Goal: Task Accomplishment & Management: Manage account settings

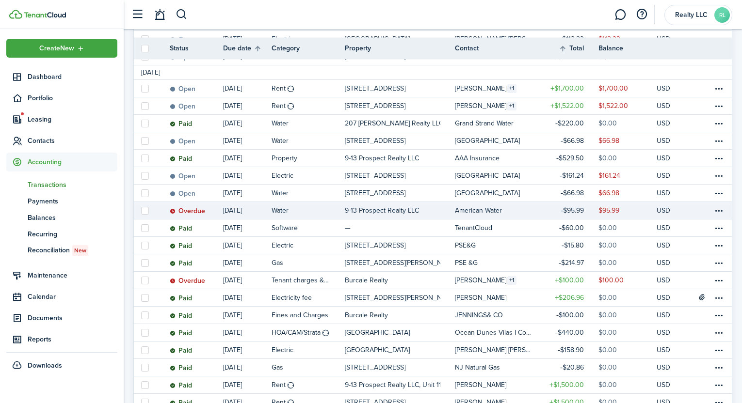
scroll to position [252, 0]
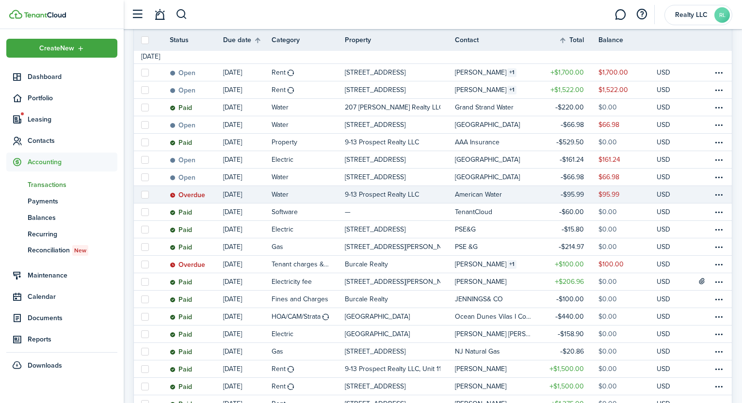
click at [201, 192] on status "Overdue" at bounding box center [187, 195] width 35 height 8
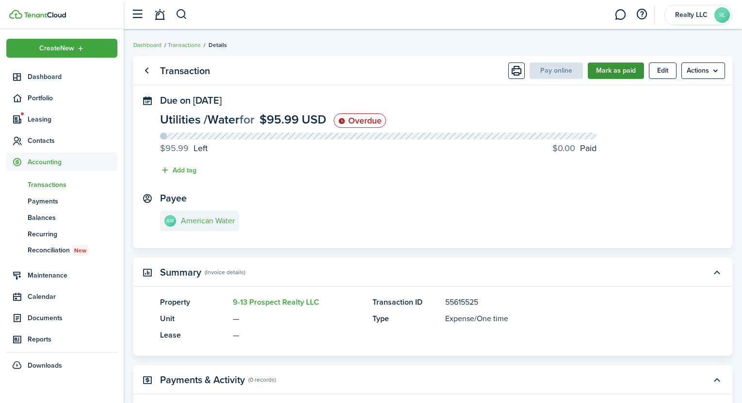
click at [626, 73] on button "Mark as paid" at bounding box center [615, 71] width 56 height 16
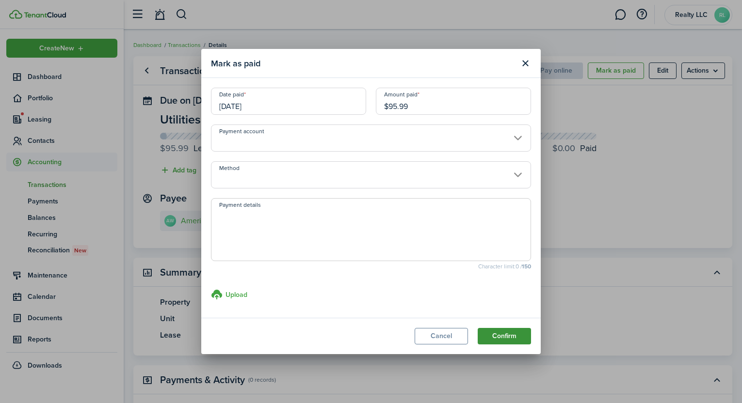
click at [497, 336] on button "Confirm" at bounding box center [503, 336] width 53 height 16
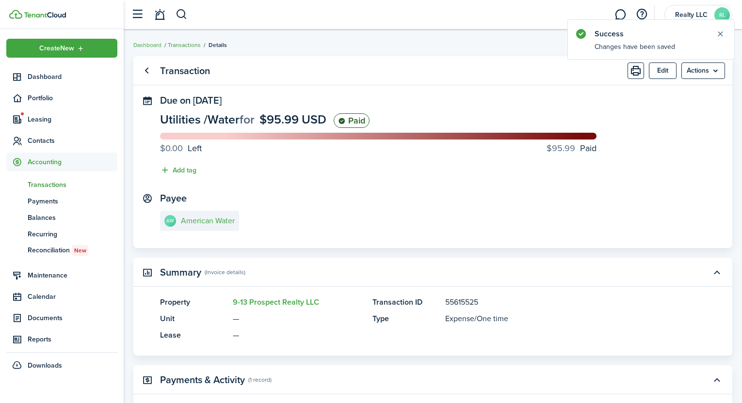
click at [190, 46] on link "Transactions" at bounding box center [184, 45] width 33 height 9
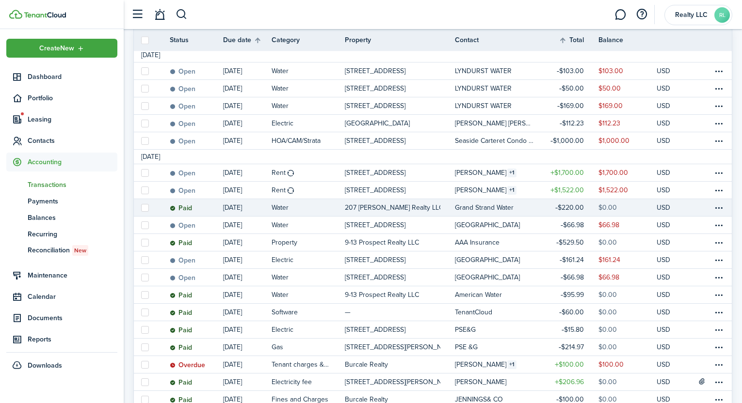
scroll to position [153, 0]
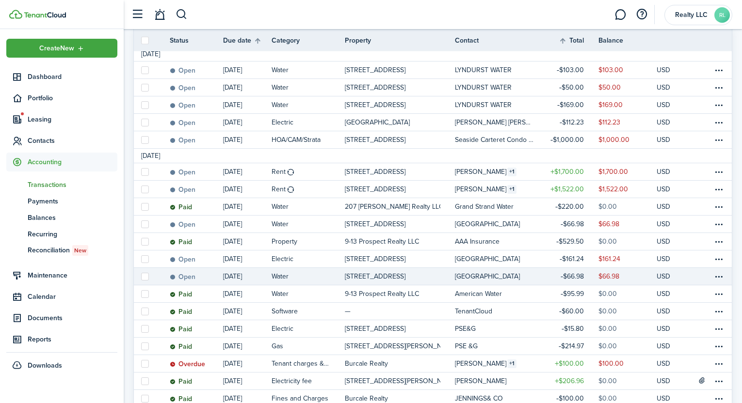
click at [307, 274] on link "Water" at bounding box center [307, 276] width 73 height 17
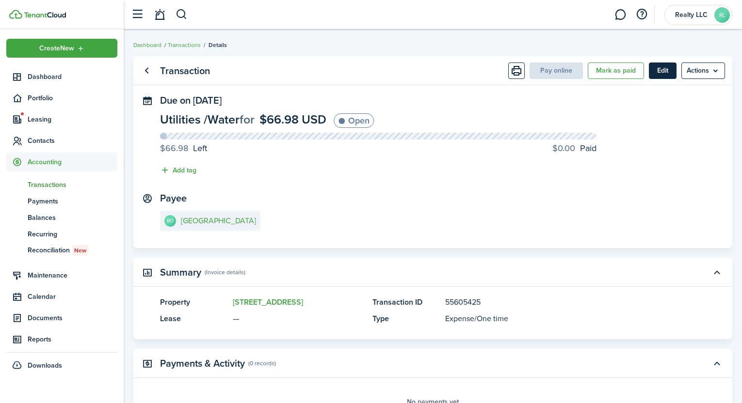
click at [660, 66] on button "Edit" at bounding box center [663, 71] width 28 height 16
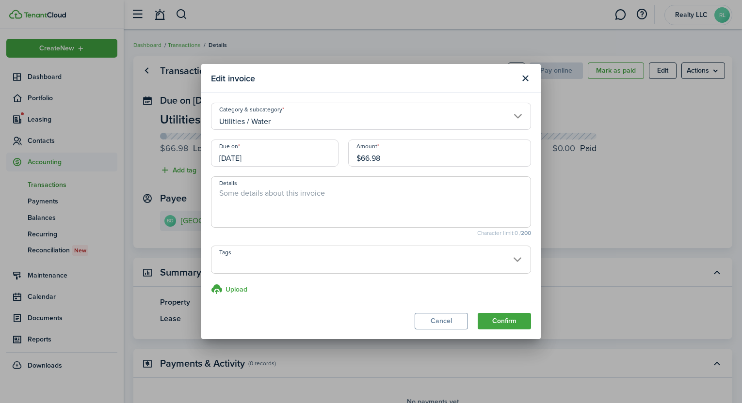
click at [439, 150] on input "$66.98" at bounding box center [439, 153] width 183 height 27
click at [439, 147] on input "$66.98" at bounding box center [439, 153] width 183 height 27
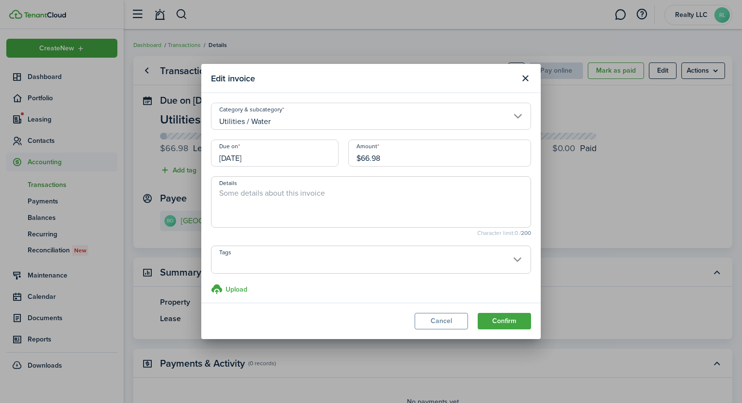
paste input "8.97"
type input "$68.97"
click at [506, 320] on button "Confirm" at bounding box center [503, 321] width 53 height 16
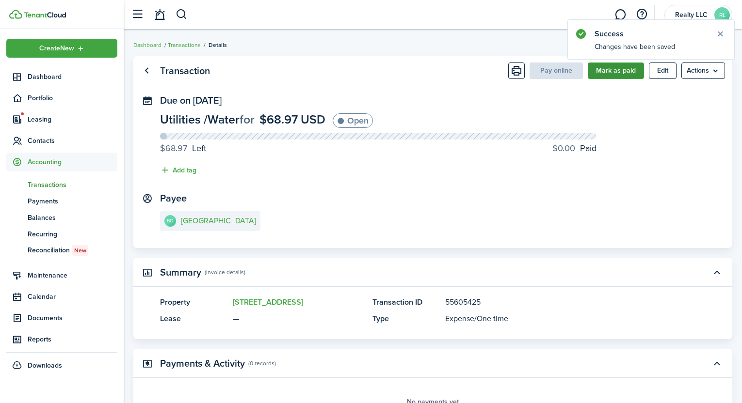
click at [627, 70] on button "Mark as paid" at bounding box center [615, 71] width 56 height 16
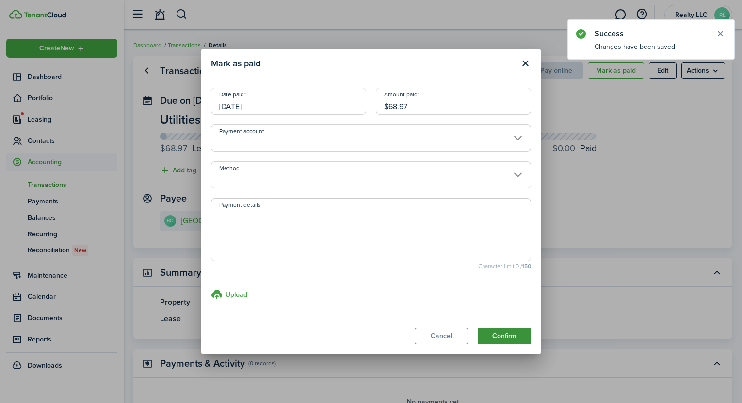
click at [493, 331] on button "Confirm" at bounding box center [503, 336] width 53 height 16
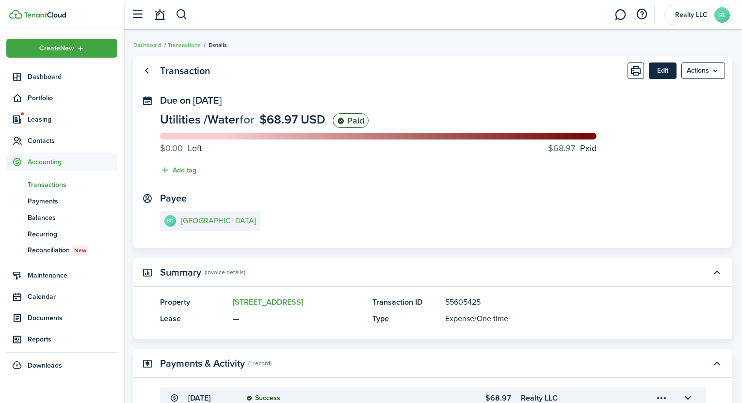
click at [659, 72] on button "Edit" at bounding box center [663, 71] width 28 height 16
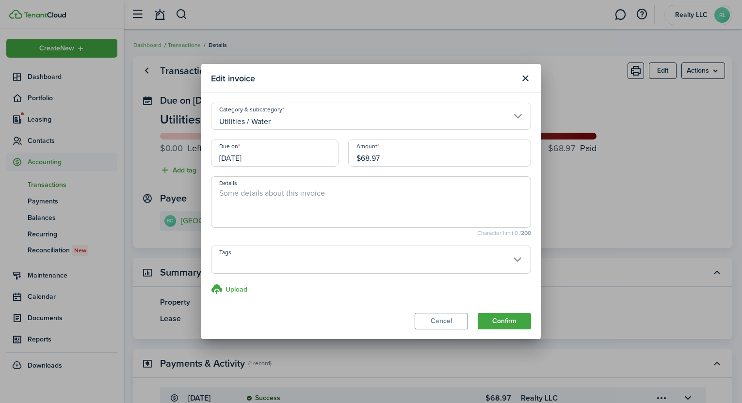
scroll to position [4, 0]
click at [335, 209] on textarea "Details" at bounding box center [370, 200] width 319 height 35
paste textarea "Receipt Number: 3906629730"
type textarea "Receipt Number: 3906629730"
click at [518, 322] on button "Confirm" at bounding box center [503, 321] width 53 height 16
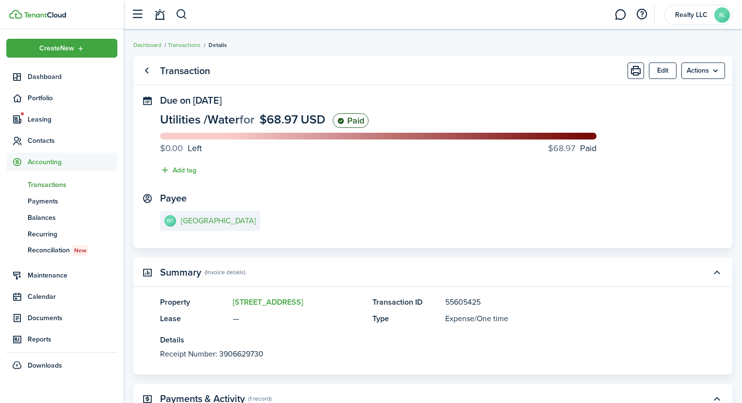
click at [180, 50] on ul "Dashboard Transactions Details" at bounding box center [180, 45] width 94 height 13
click at [180, 42] on link "Transactions" at bounding box center [184, 45] width 33 height 9
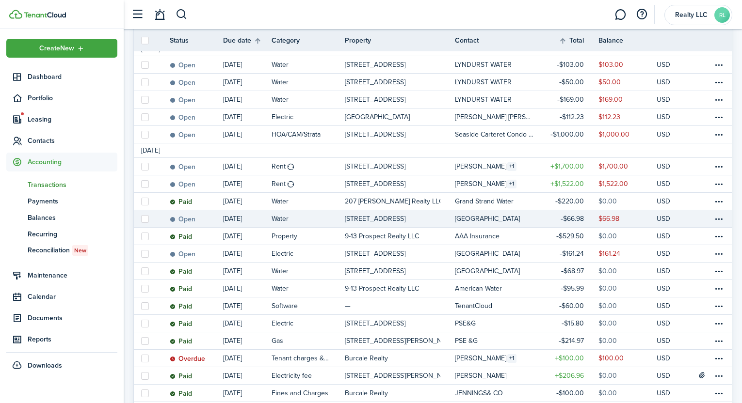
scroll to position [159, 0]
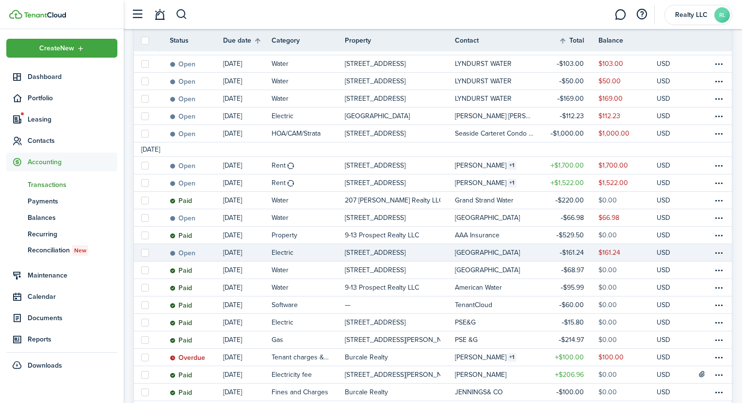
click at [246, 254] on link "[DATE]" at bounding box center [247, 252] width 48 height 17
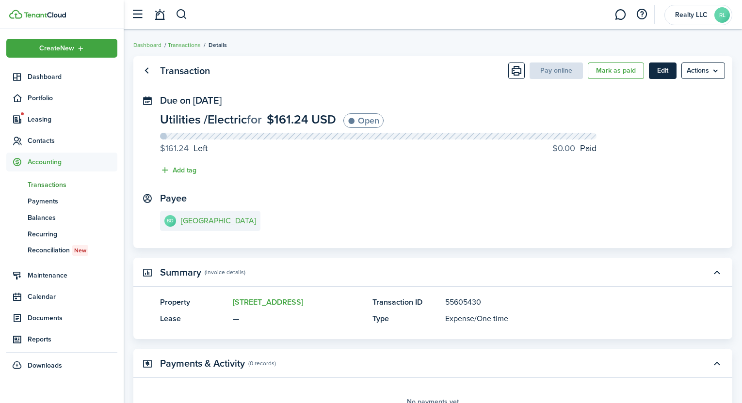
click at [658, 68] on button "Edit" at bounding box center [663, 71] width 28 height 16
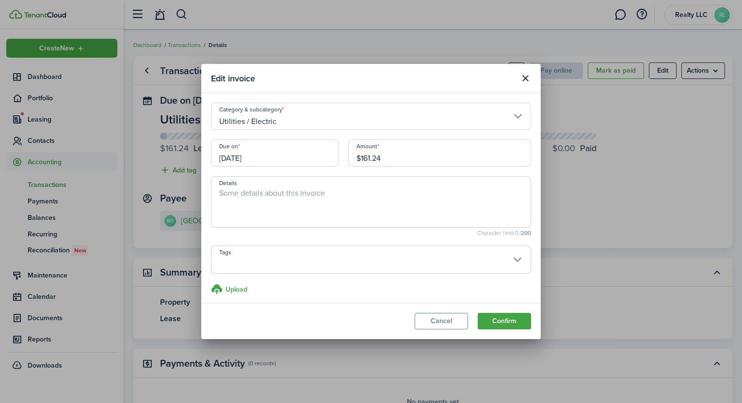
click at [423, 164] on input "$161.24" at bounding box center [439, 153] width 183 height 27
paste input "3.43"
type input "$163.43"
click at [500, 324] on button "Confirm" at bounding box center [503, 321] width 53 height 16
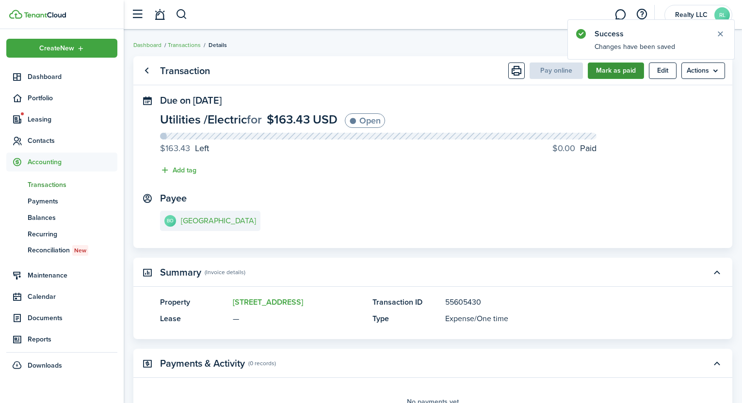
click at [625, 72] on button "Mark as paid" at bounding box center [615, 71] width 56 height 16
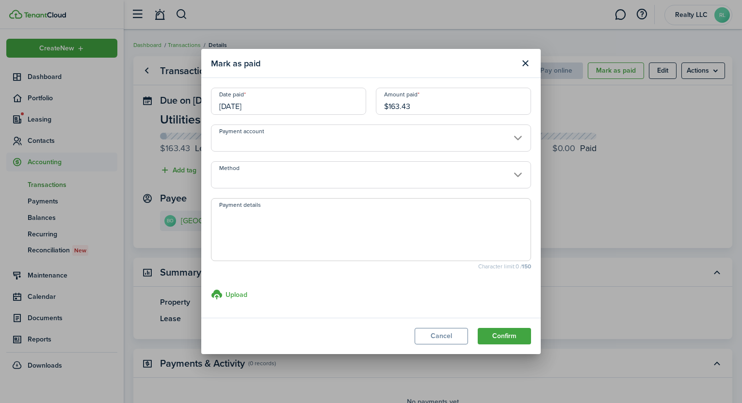
click at [273, 230] on textarea "Payment details" at bounding box center [370, 232] width 319 height 47
paste textarea "Receipt Number: 3906629890"
type textarea "Receipt Number: 3906629890"
click at [516, 329] on button "Confirm" at bounding box center [503, 336] width 53 height 16
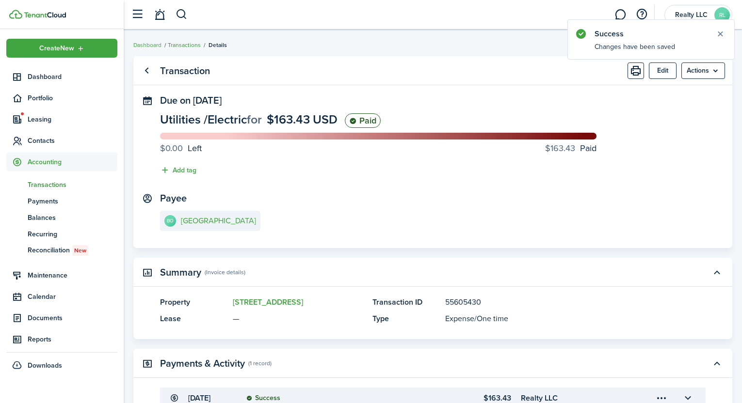
click at [184, 44] on link "Transactions" at bounding box center [184, 45] width 33 height 9
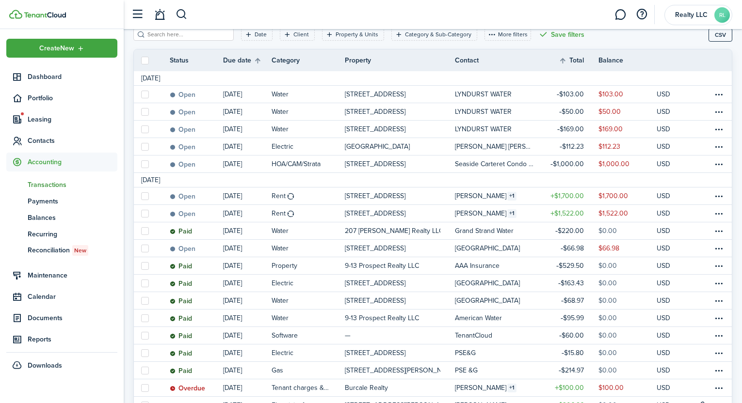
scroll to position [129, 0]
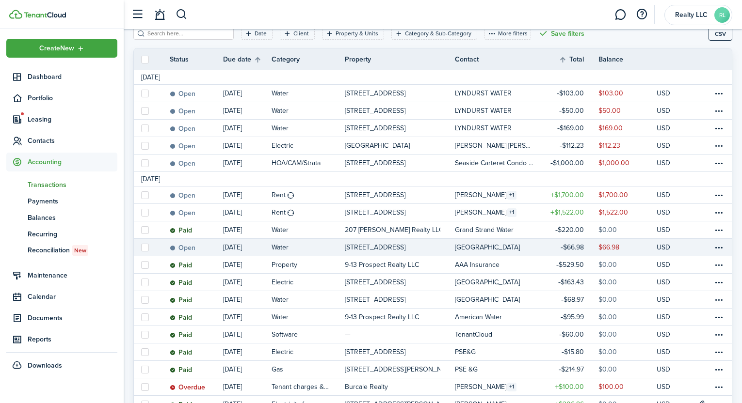
click at [302, 246] on link "Water" at bounding box center [307, 247] width 73 height 17
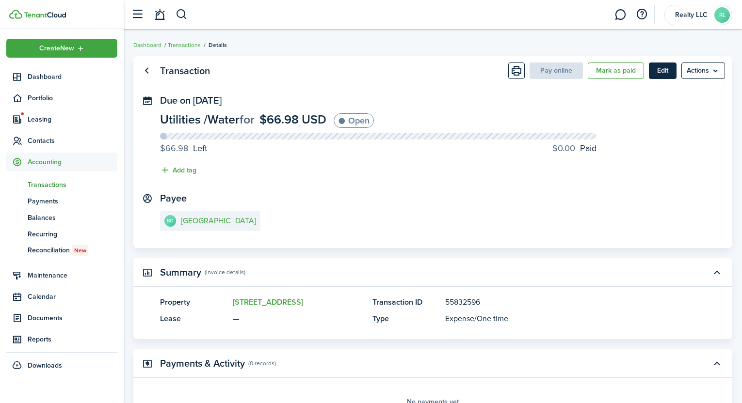
click at [661, 71] on button "Edit" at bounding box center [663, 71] width 28 height 16
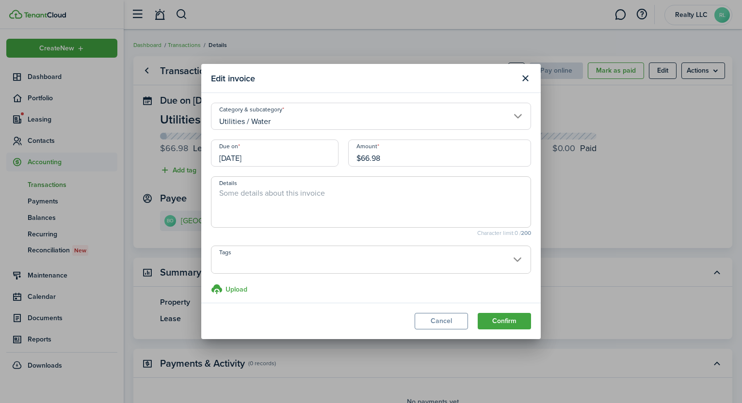
scroll to position [4, 0]
click at [369, 153] on input "$66.98" at bounding box center [439, 148] width 183 height 27
paste input "8.97"
type input "$68.97"
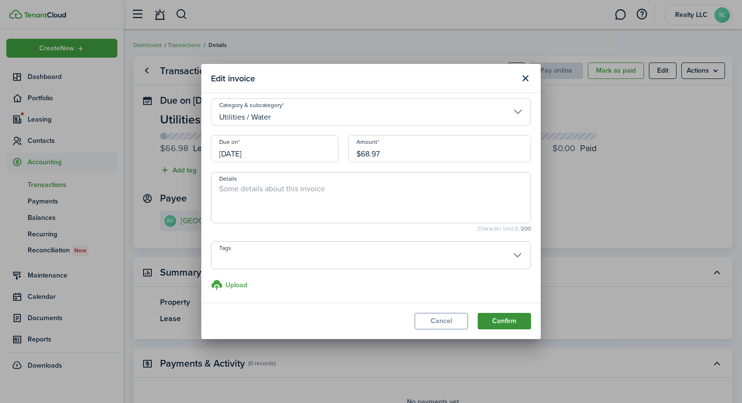
click at [513, 319] on button "Confirm" at bounding box center [503, 321] width 53 height 16
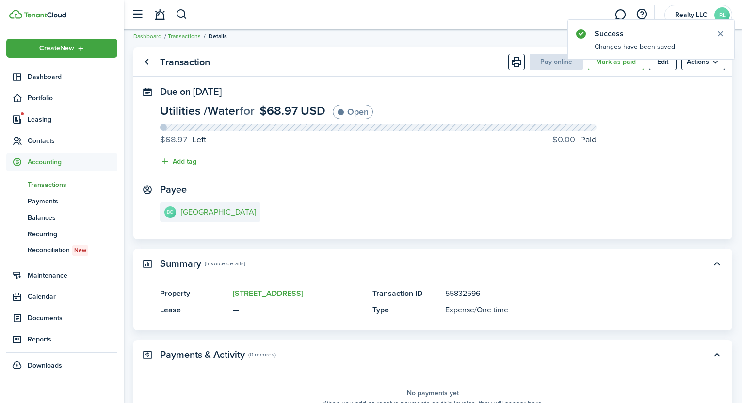
scroll to position [0, 0]
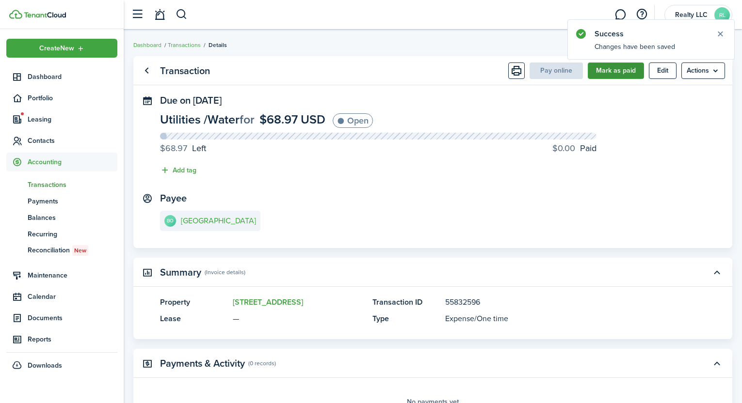
click at [626, 73] on button "Mark as paid" at bounding box center [615, 71] width 56 height 16
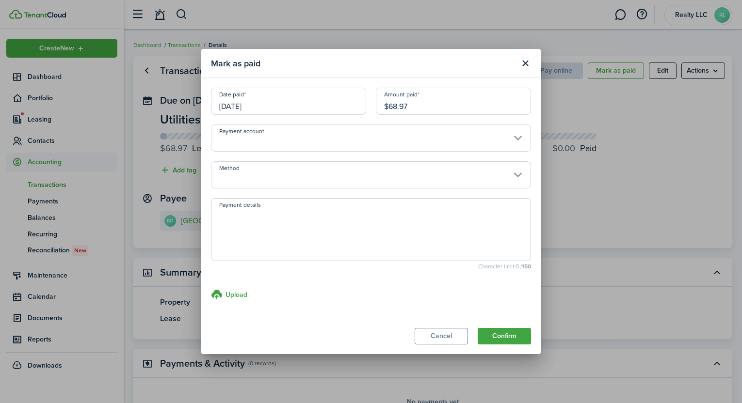
click at [361, 217] on textarea "Payment details" at bounding box center [370, 232] width 319 height 47
paste textarea "Receipt Number: 3906629730"
type textarea "Receipt Number: 3906629730"
click at [491, 336] on button "Confirm" at bounding box center [503, 336] width 53 height 16
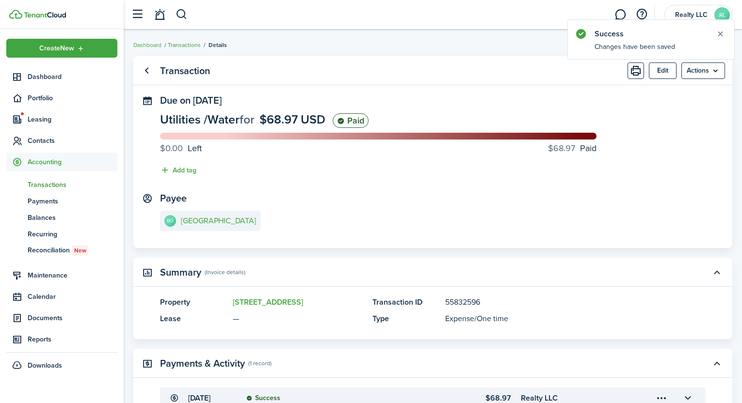
click at [193, 46] on link "Transactions" at bounding box center [184, 45] width 33 height 9
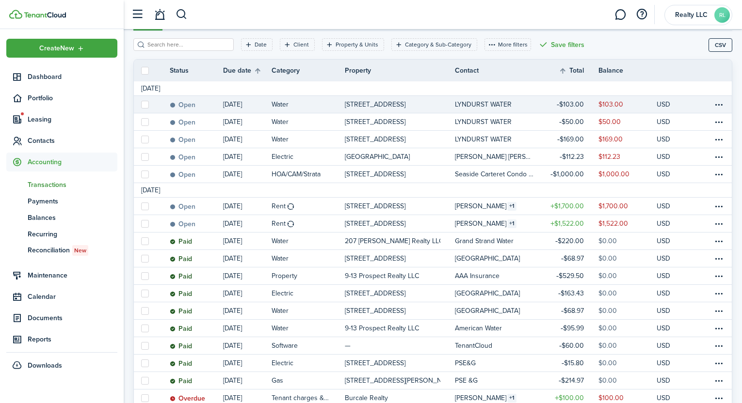
scroll to position [123, 0]
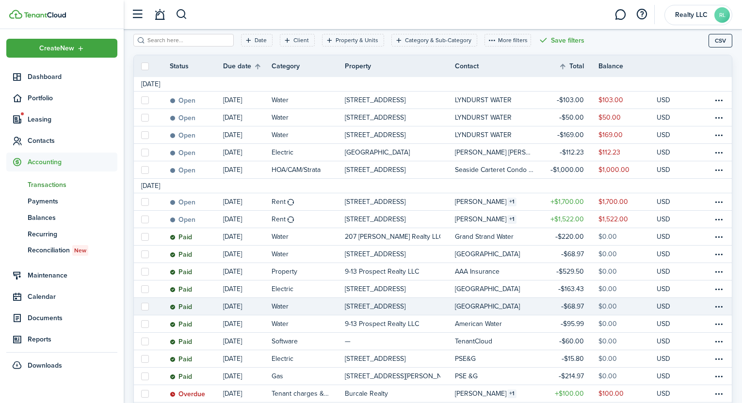
click at [144, 307] on label at bounding box center [145, 307] width 8 height 8
click at [141, 307] on input "checkbox" at bounding box center [141, 306] width 0 height 0
checkbox input "true"
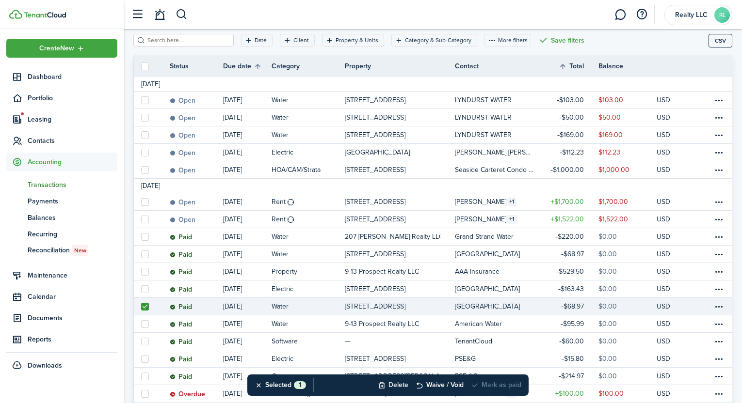
click at [385, 384] on button "Delete" at bounding box center [393, 385] width 31 height 21
click at [492, 388] on button "Confirm" at bounding box center [495, 386] width 39 height 14
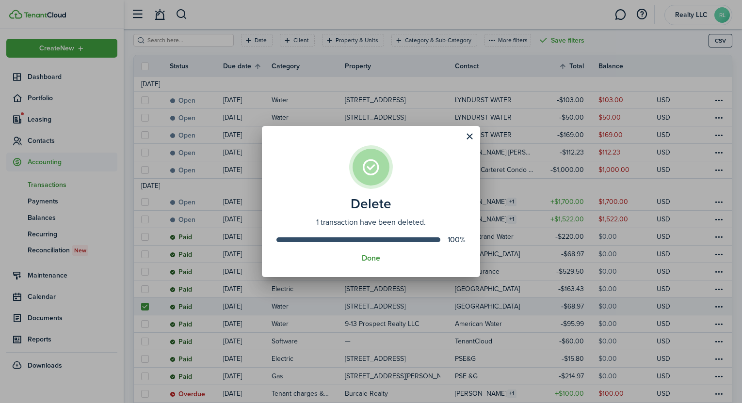
click at [379, 259] on button "Done" at bounding box center [371, 258] width 18 height 9
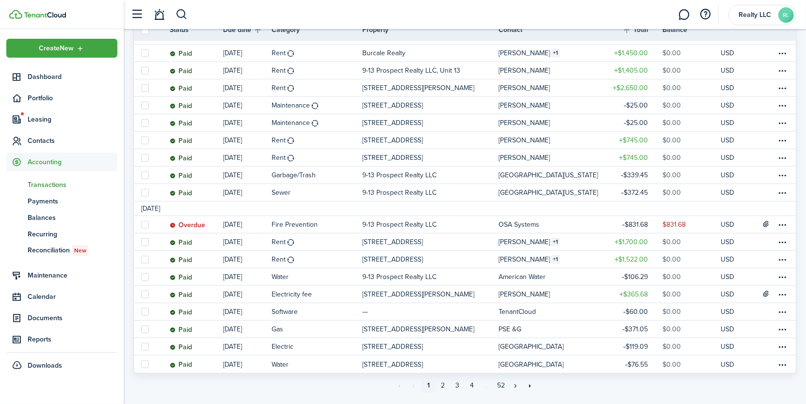
scroll to position [762, 0]
